Goal: Task Accomplishment & Management: Manage account settings

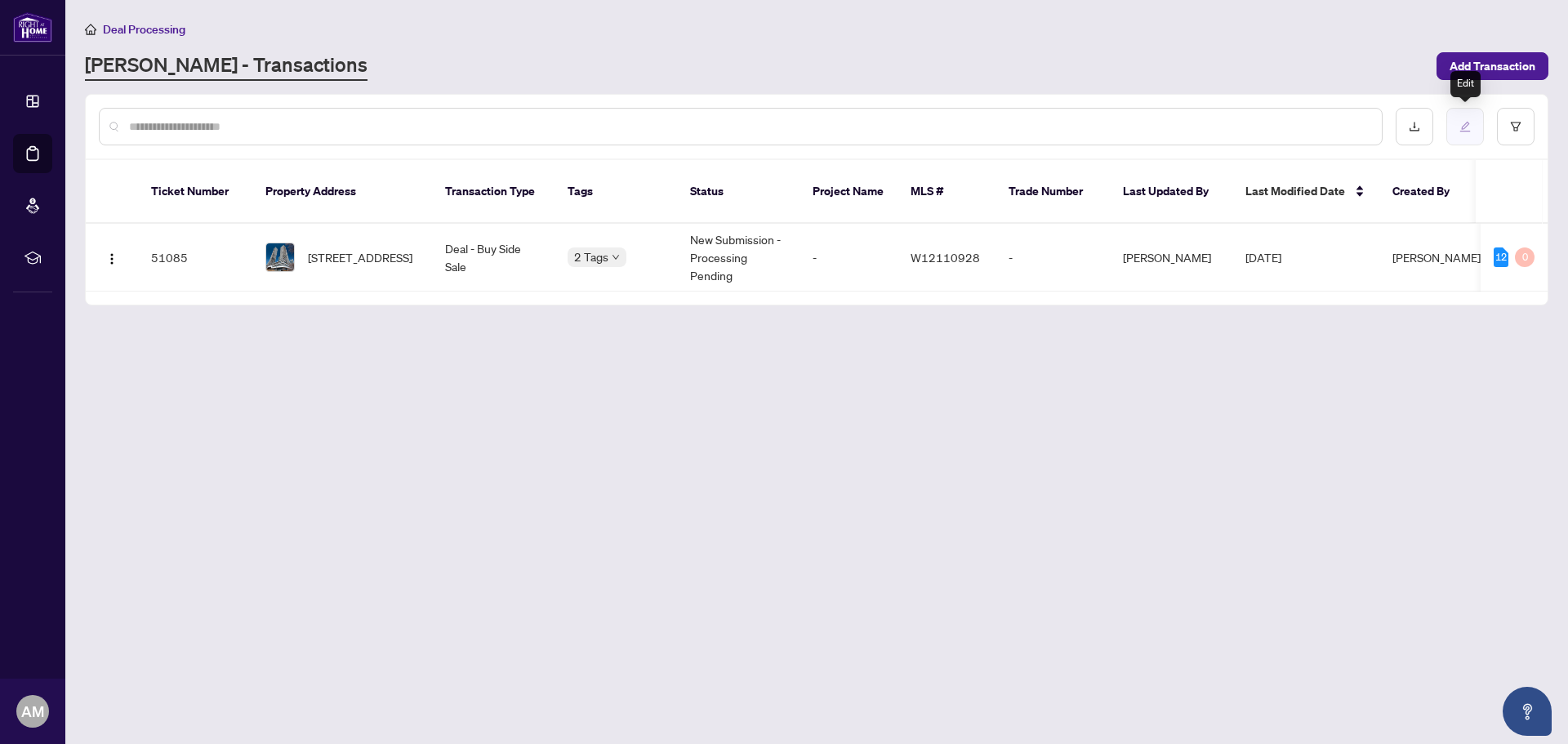
click at [1468, 117] on button "button" at bounding box center [1465, 127] width 37 height 37
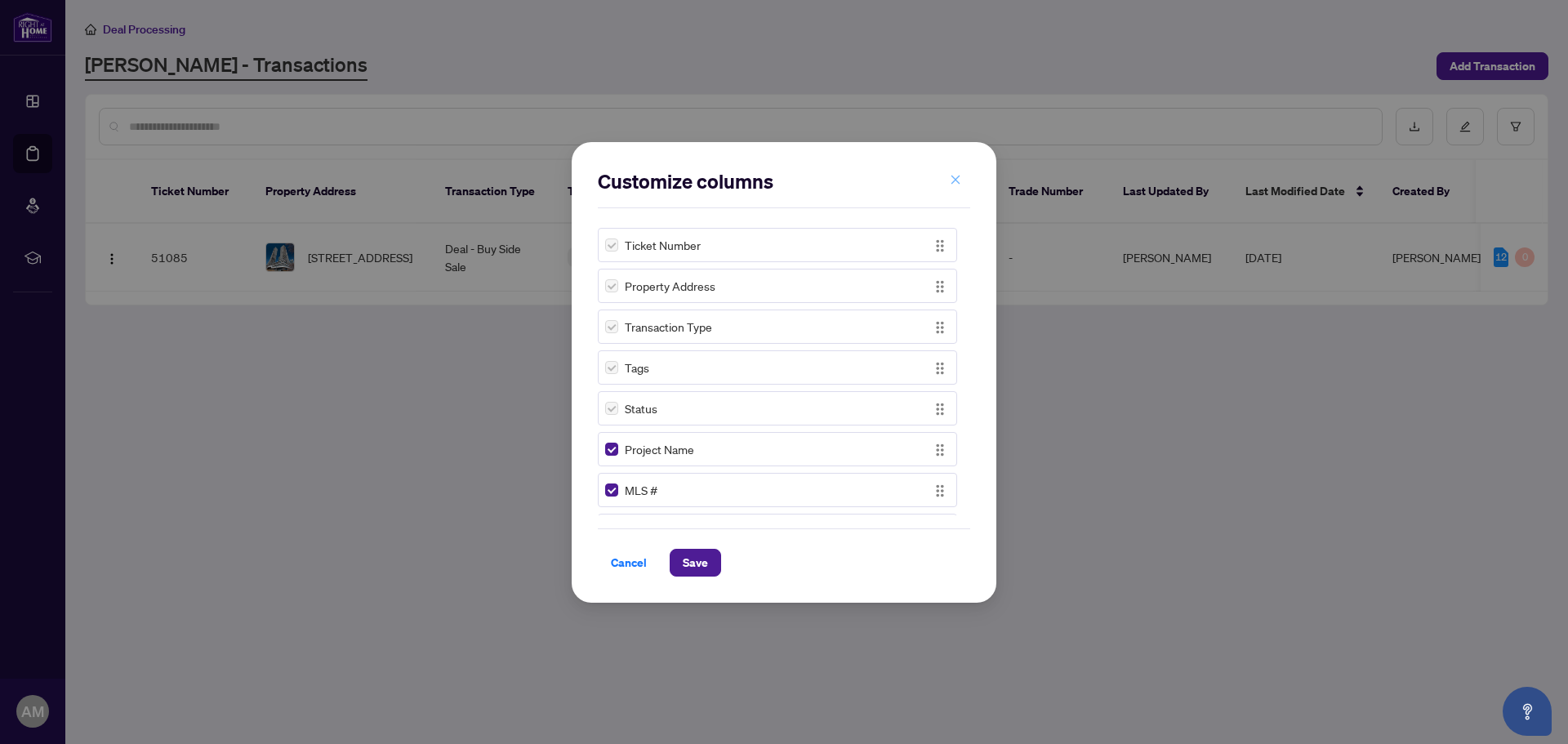
click at [955, 180] on icon "close" at bounding box center [955, 179] width 11 height 11
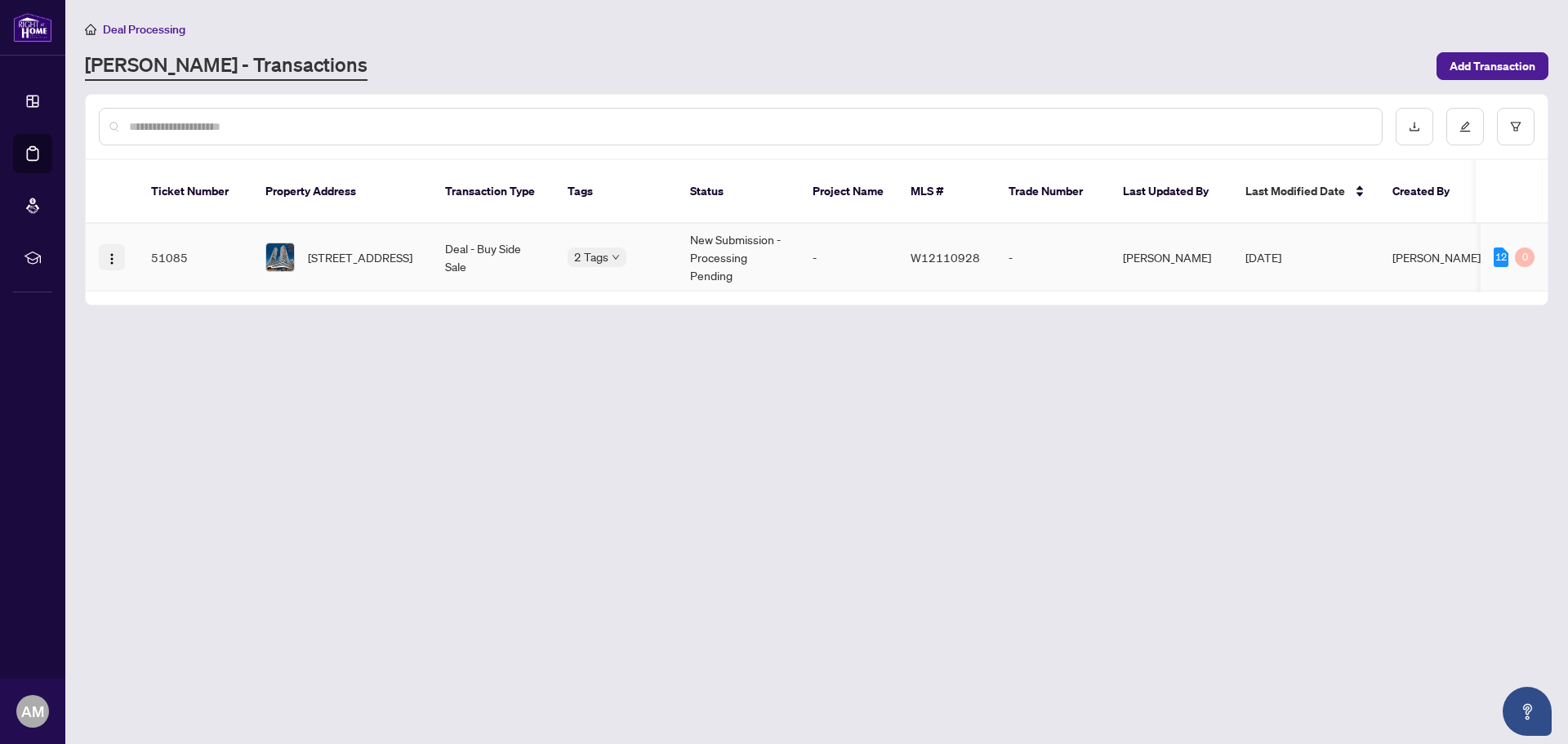
click at [120, 245] on button "button" at bounding box center [111, 257] width 26 height 26
click at [167, 281] on li "View Transaction" at bounding box center [189, 271] width 176 height 26
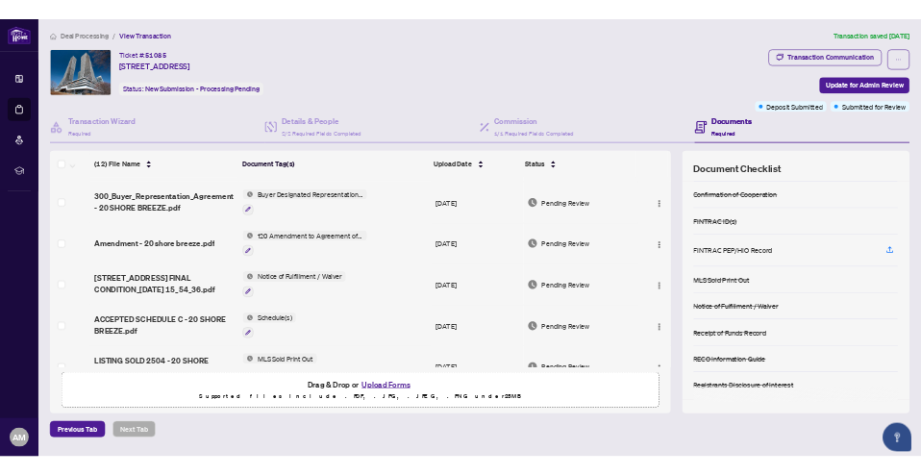
scroll to position [34, 0]
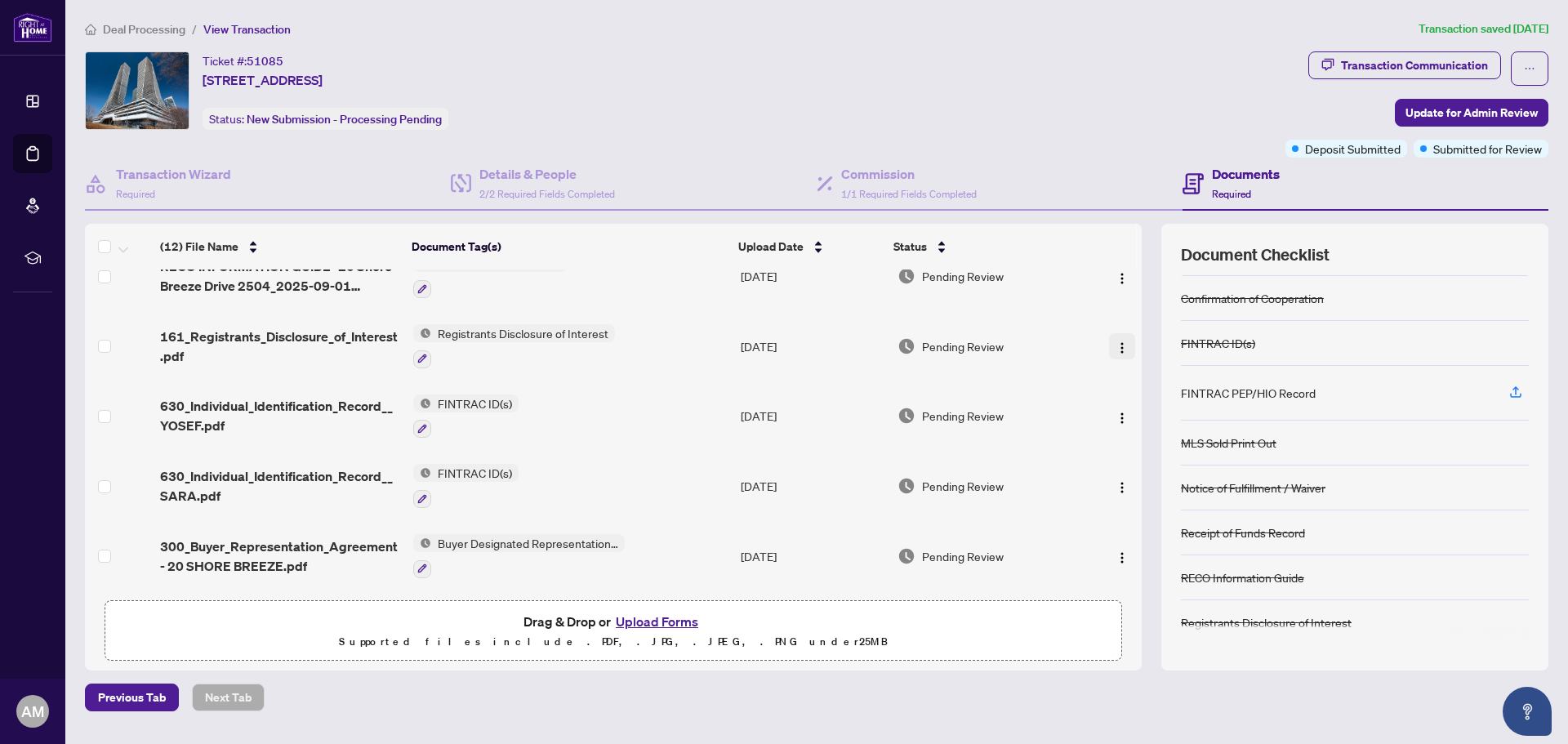
click at [1122, 350] on img "button" at bounding box center [1121, 347] width 13 height 13
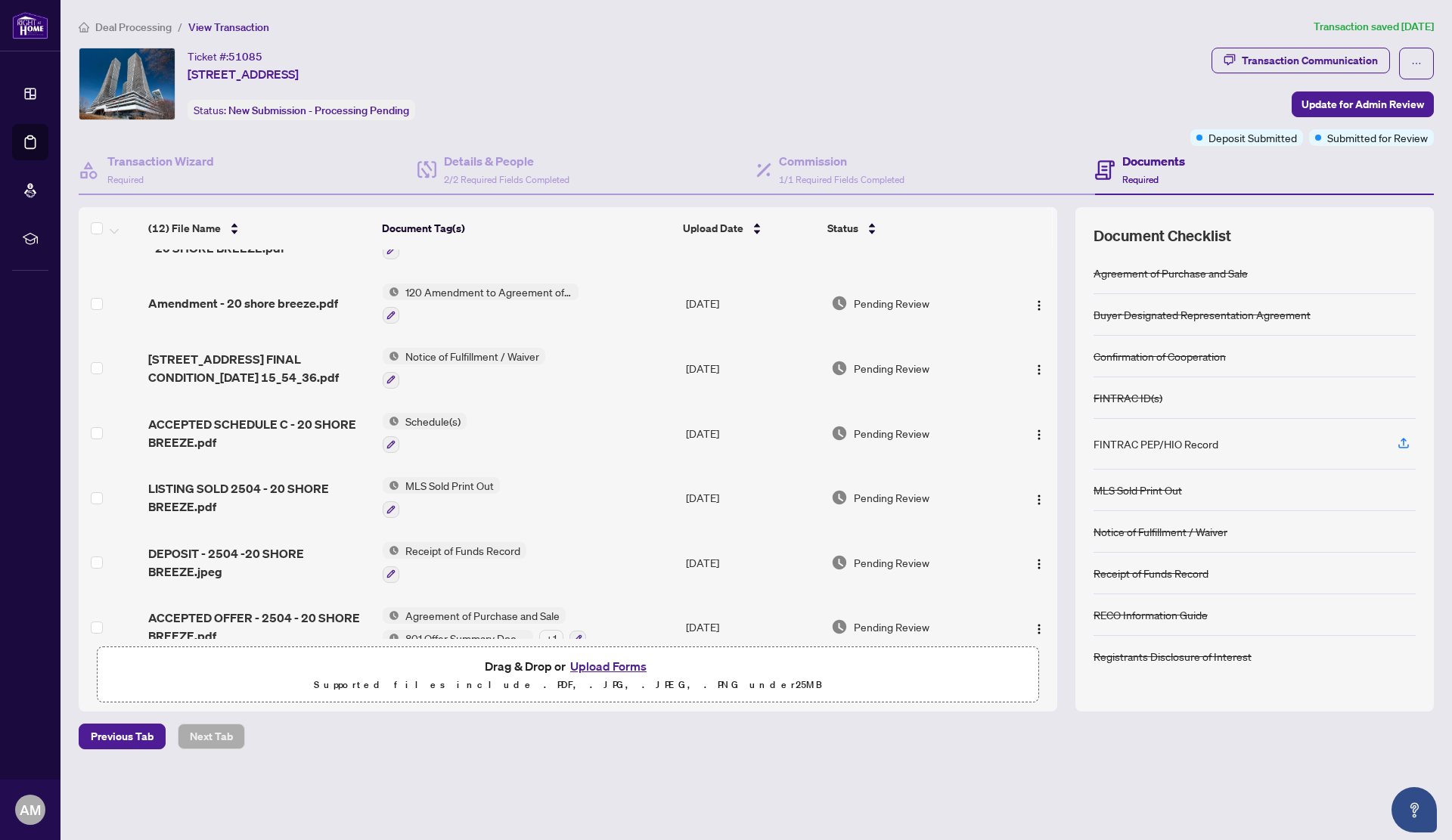
scroll to position [449, 0]
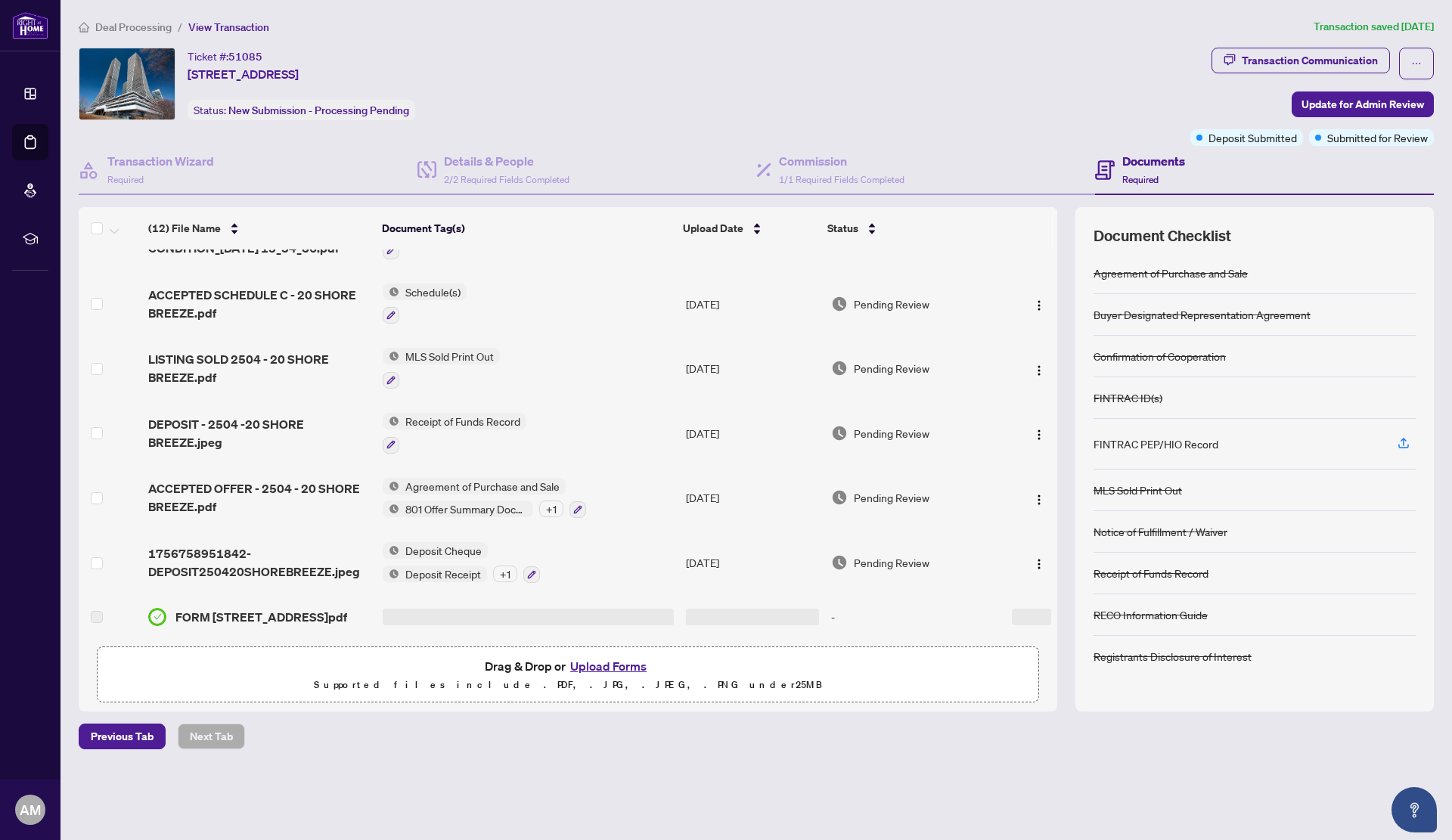
click at [724, 595] on td at bounding box center [752, 616] width 145 height 43
click at [190, 607] on span "FORM [STREET_ADDRESS]pdf" at bounding box center [261, 616] width 171 height 18
click at [97, 608] on label at bounding box center [96, 616] width 12 height 17
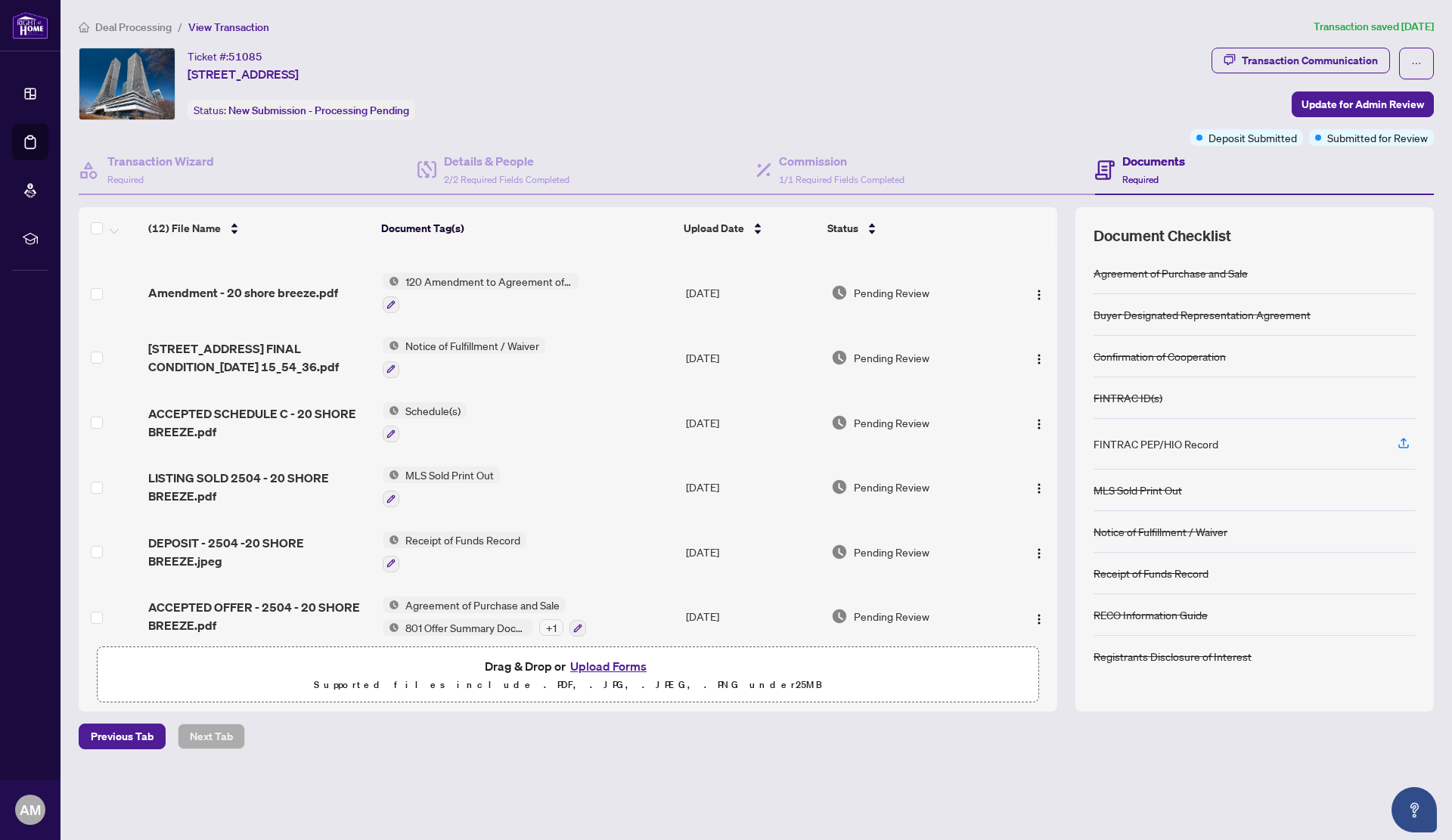
scroll to position [389, 0]
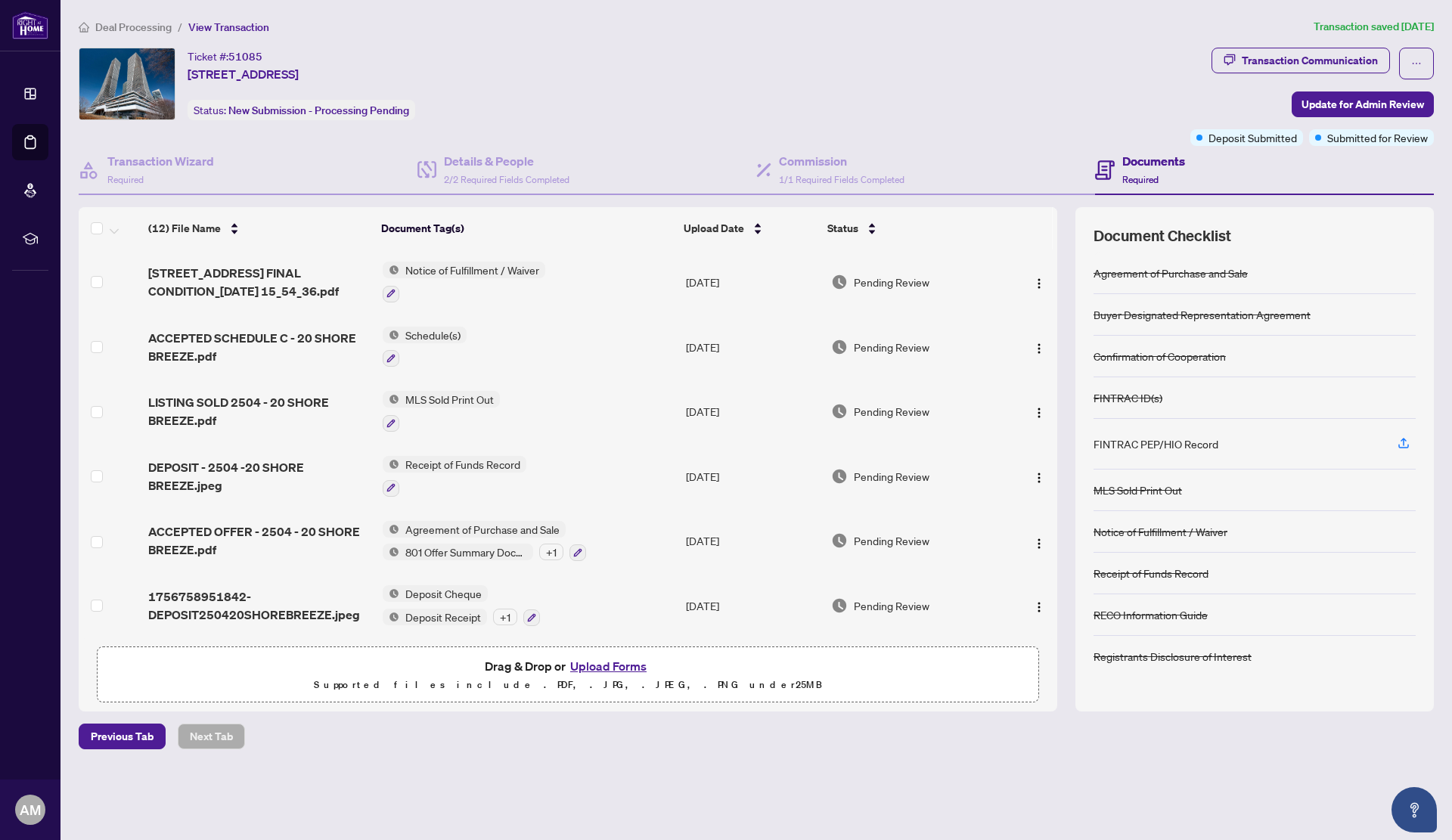
click at [608, 663] on button "Upload Forms" at bounding box center [608, 666] width 86 height 20
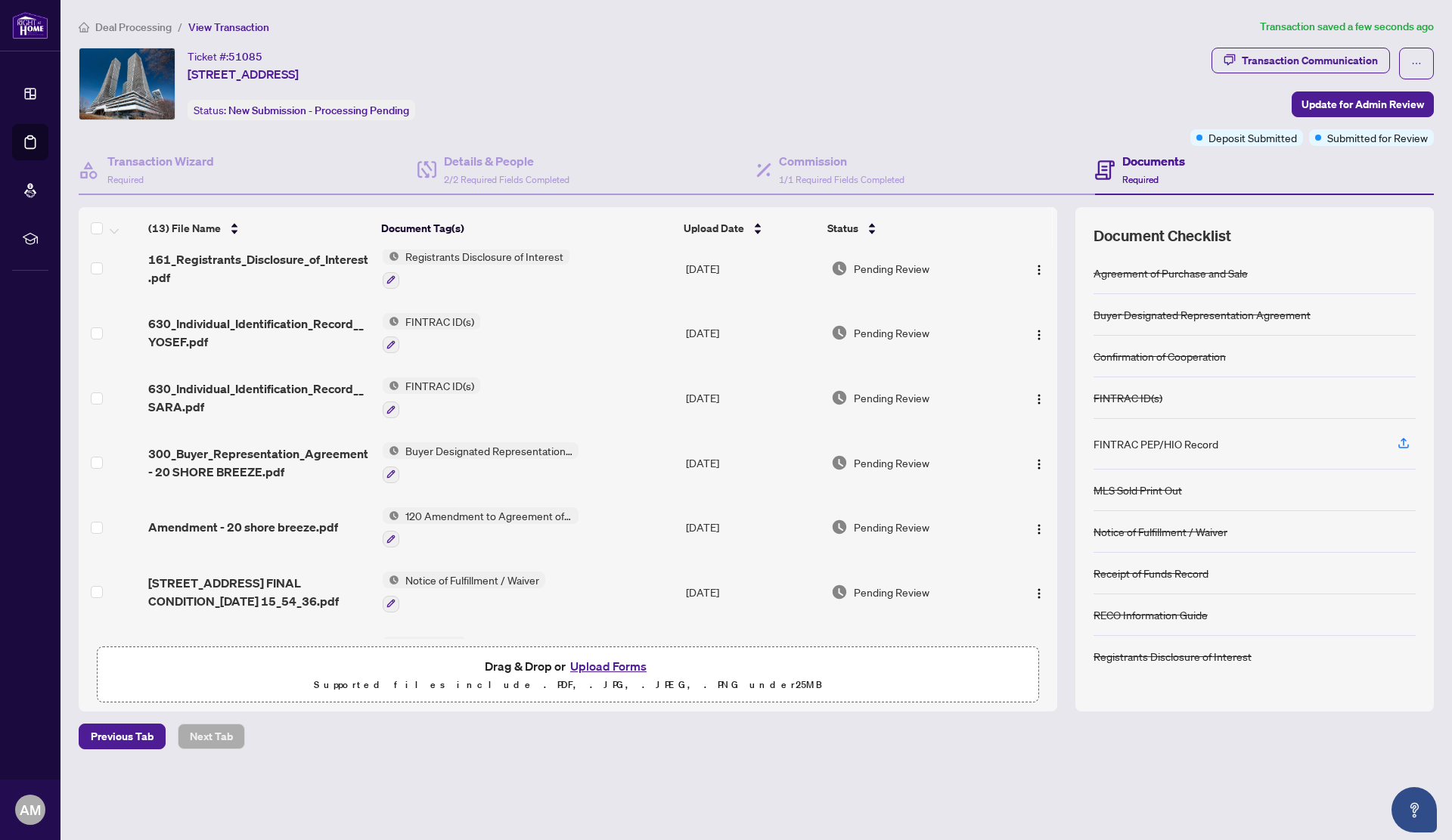
scroll to position [0, 0]
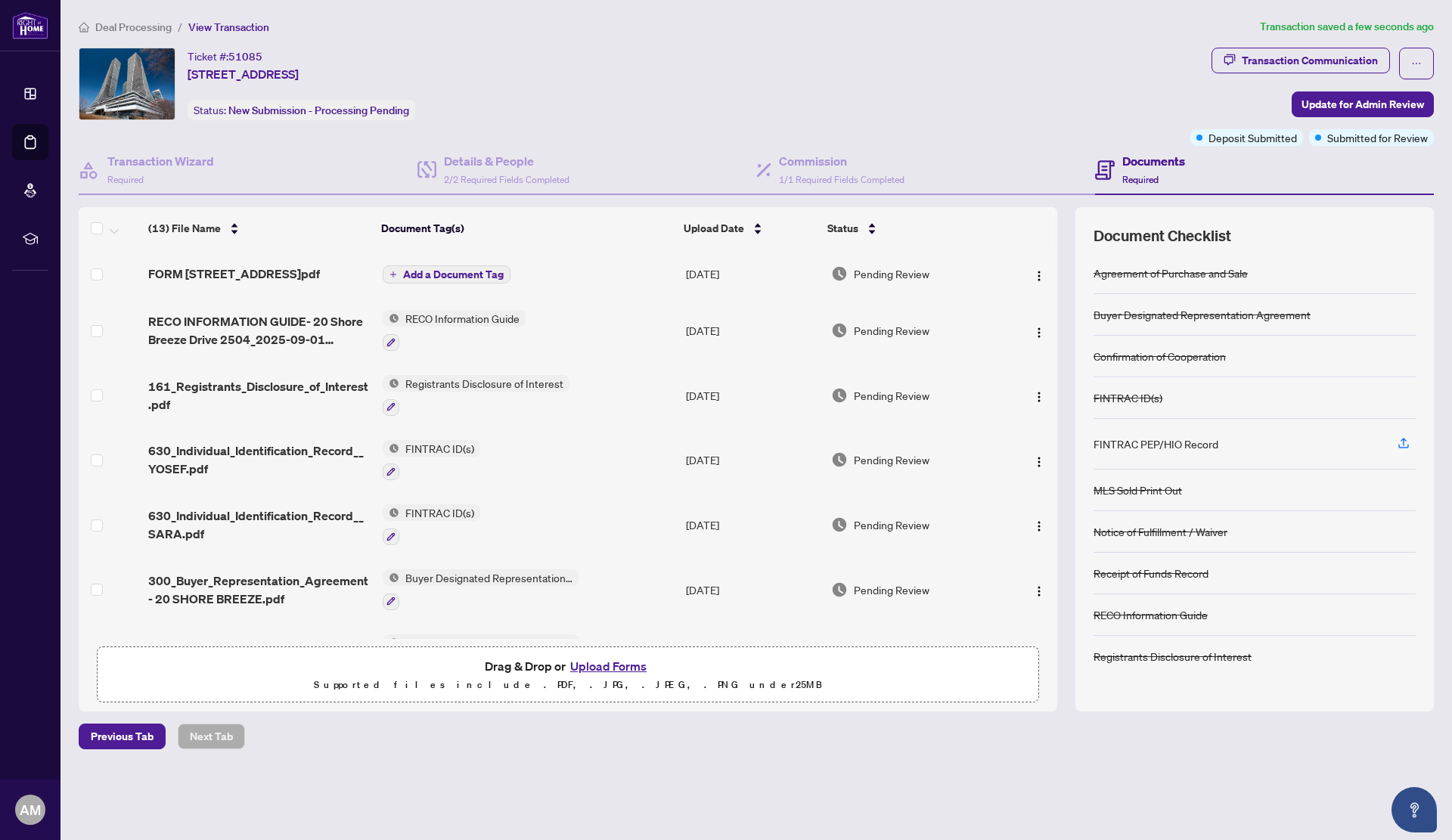
click at [483, 273] on span "Add a Document Tag" at bounding box center [454, 273] width 101 height 10
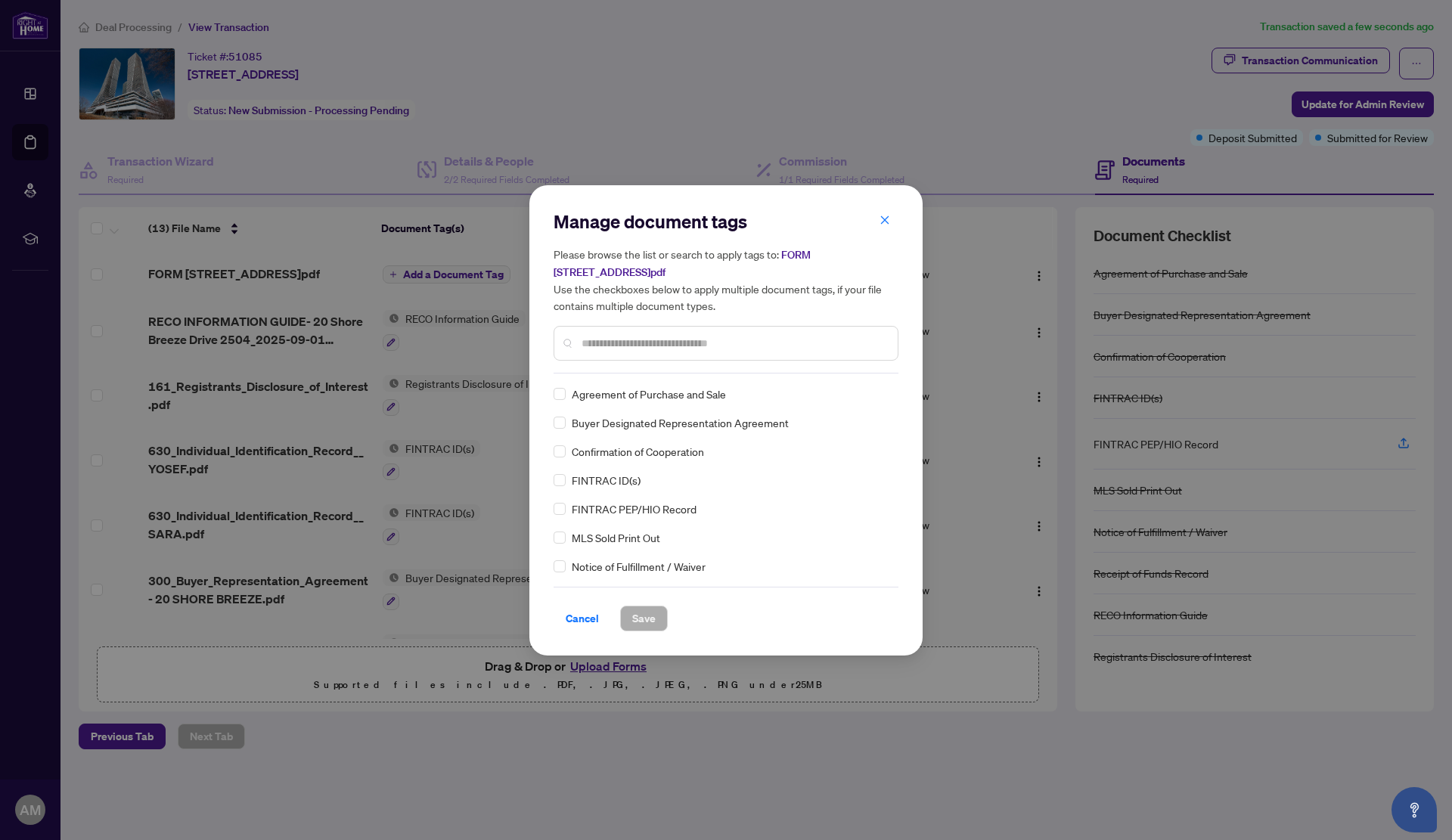
click at [668, 346] on input "text" at bounding box center [733, 343] width 304 height 17
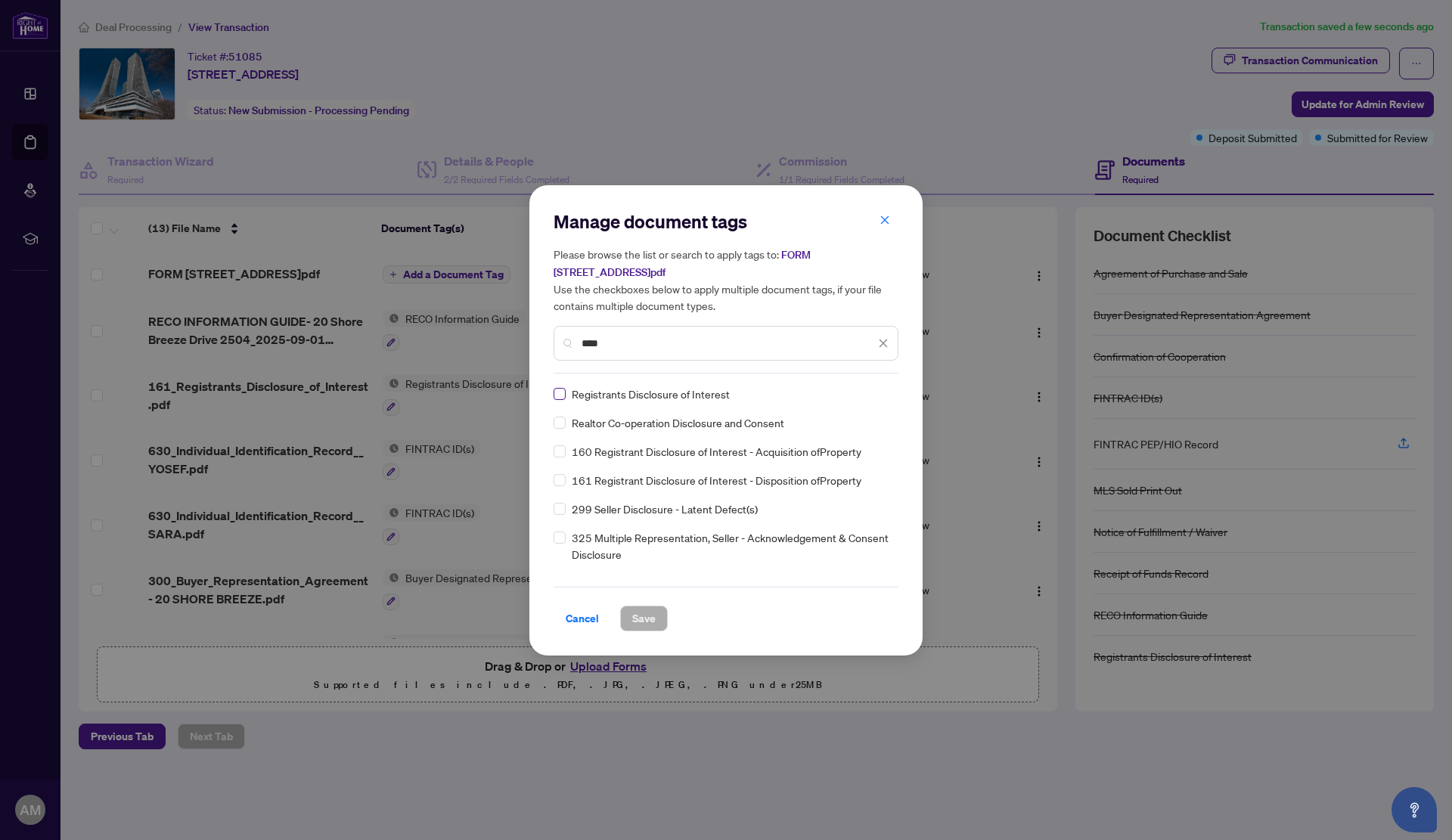
type input "****"
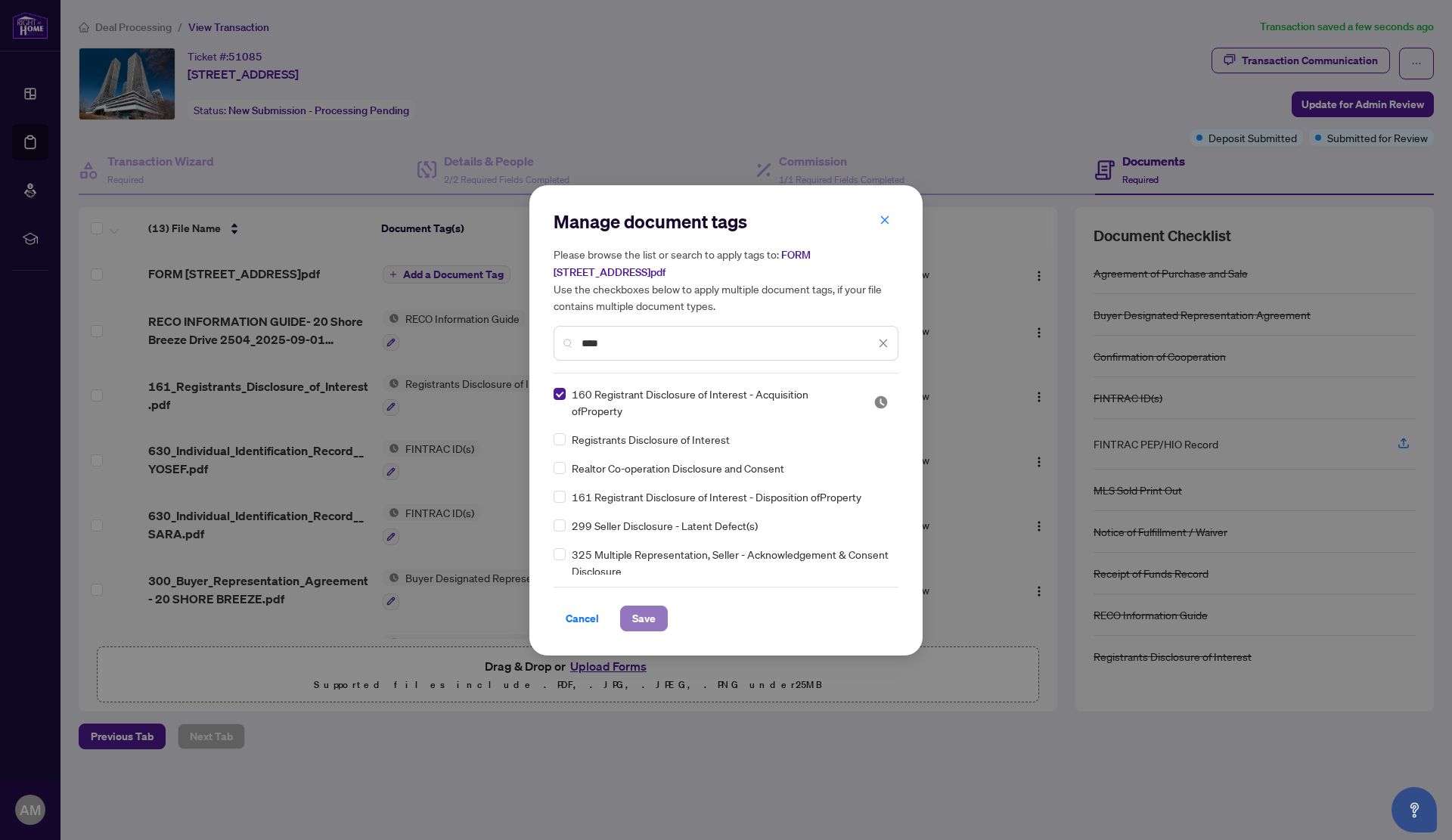
click at [644, 623] on span "Save" at bounding box center [644, 618] width 24 height 24
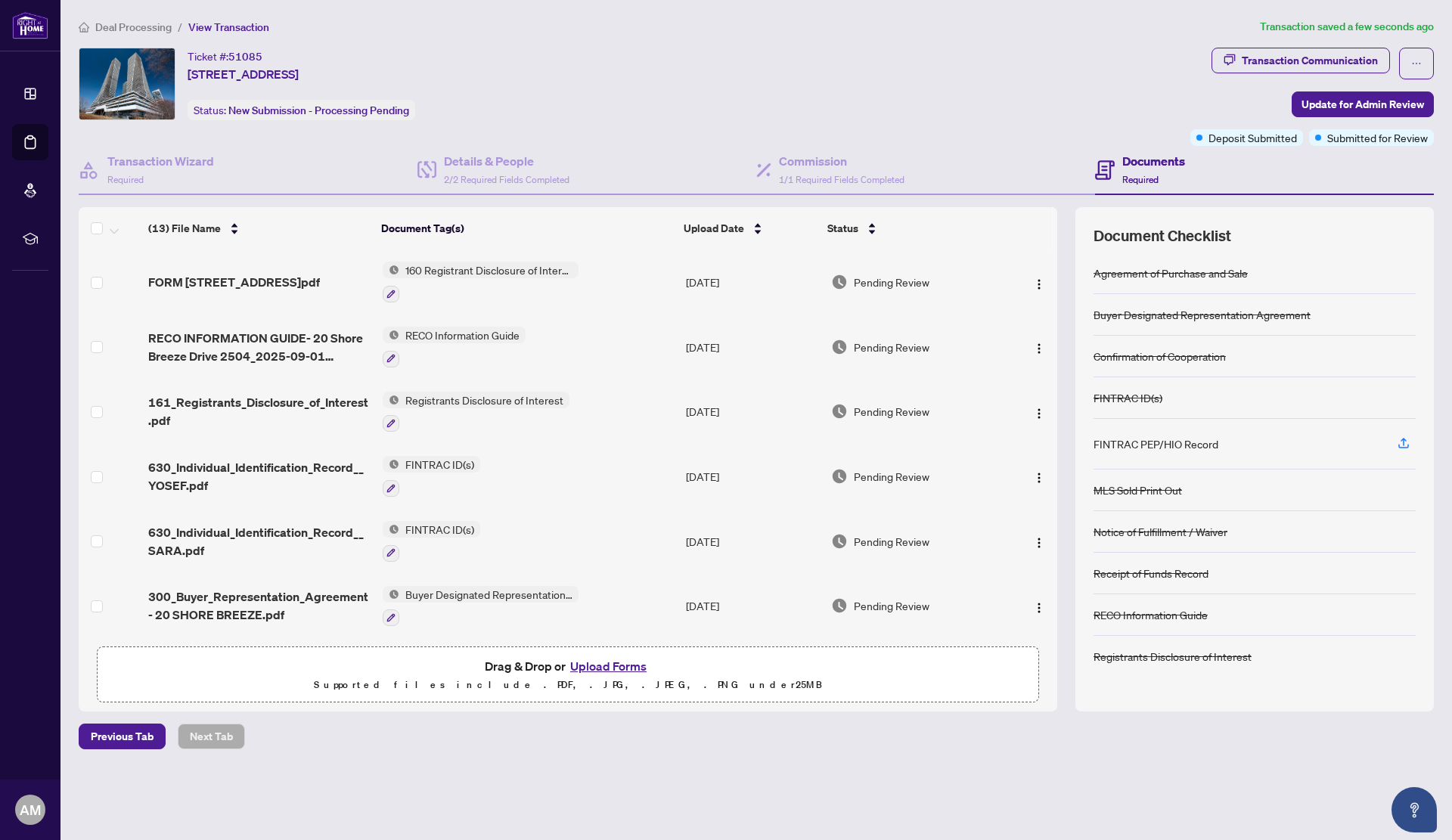
click at [1158, 446] on div "FINTRAC PEP/HIO Record" at bounding box center [1156, 443] width 125 height 17
copy div "FINTRAC PEP/HIO Record"
